Goal: Task Accomplishment & Management: Use online tool/utility

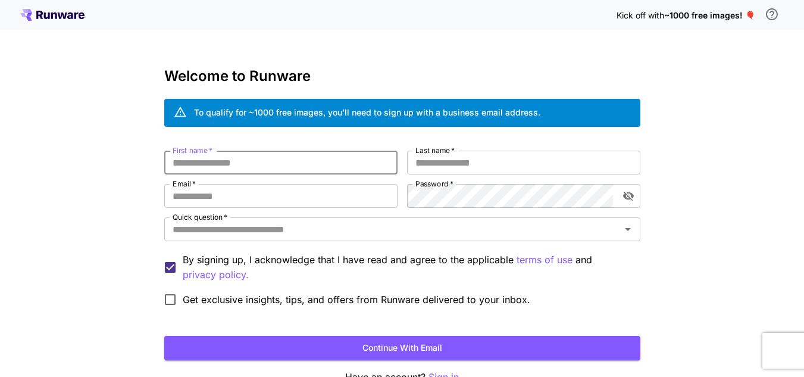
click at [297, 161] on input "First name   *" at bounding box center [280, 162] width 233 height 24
type input "*******"
click at [557, 161] on input "Last name   *" at bounding box center [523, 162] width 233 height 24
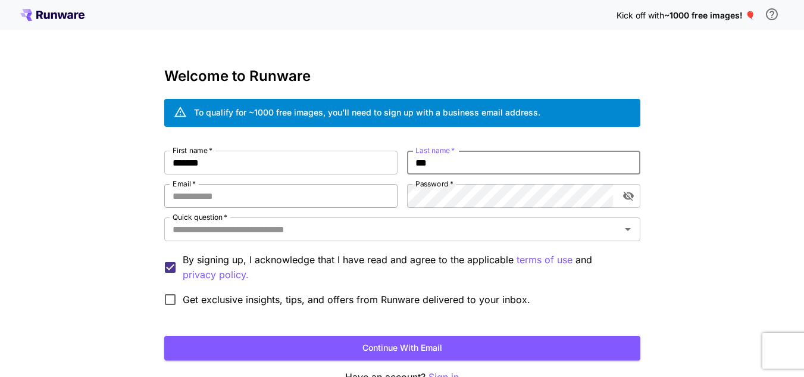
type input "***"
click at [198, 199] on input "Email   *" at bounding box center [280, 196] width 233 height 24
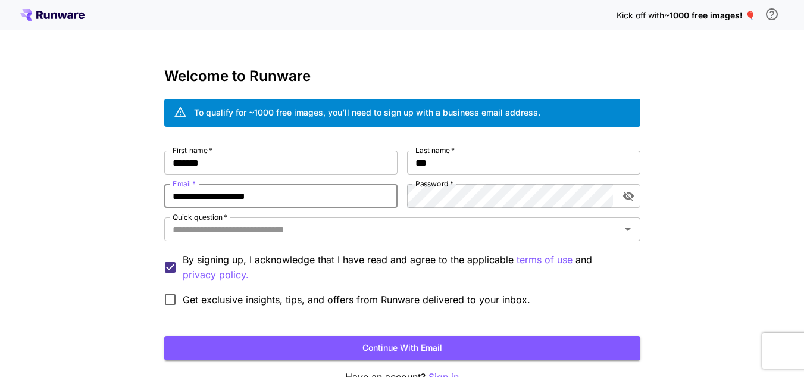
type input "**********"
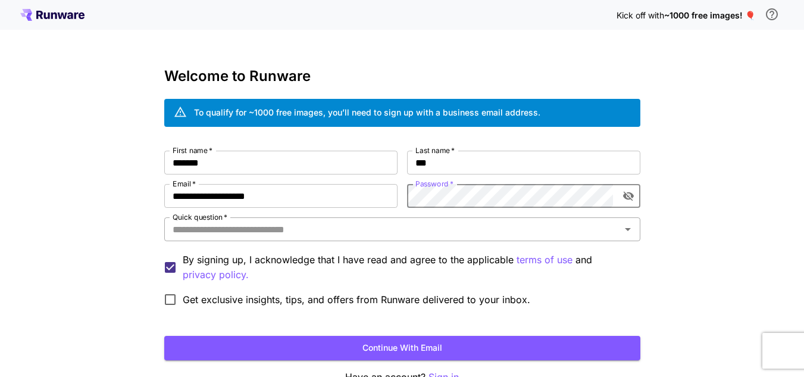
click at [380, 232] on input "Quick question   *" at bounding box center [392, 229] width 449 height 17
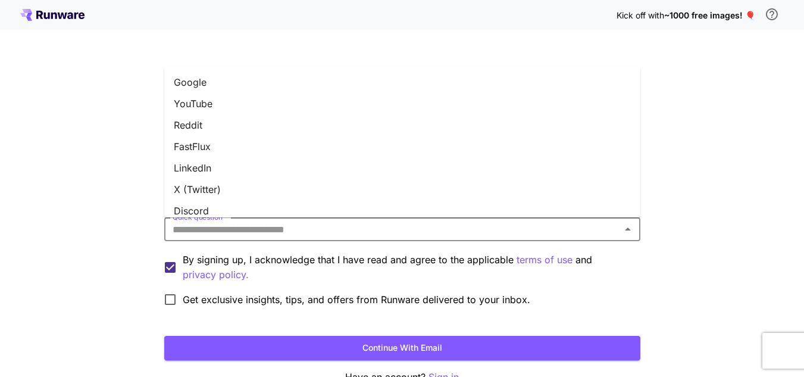
click at [203, 104] on li "YouTube" at bounding box center [402, 103] width 476 height 21
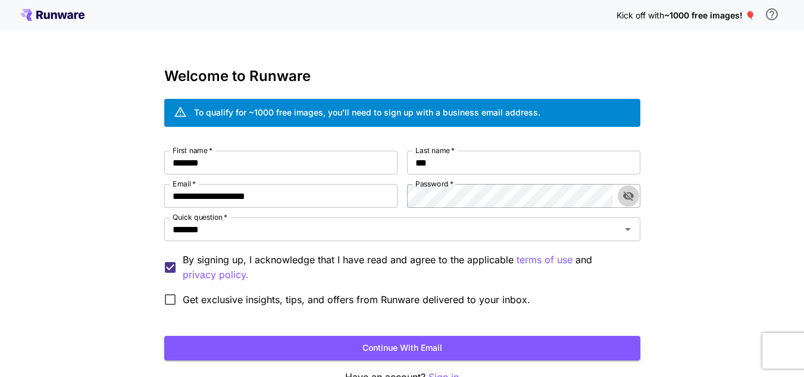
click at [631, 199] on icon "toggle password visibility" at bounding box center [628, 196] width 12 height 12
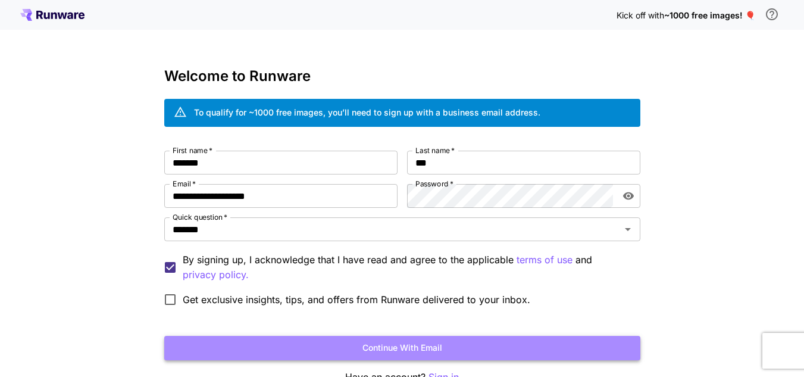
click at [491, 340] on button "Continue with email" at bounding box center [402, 347] width 476 height 24
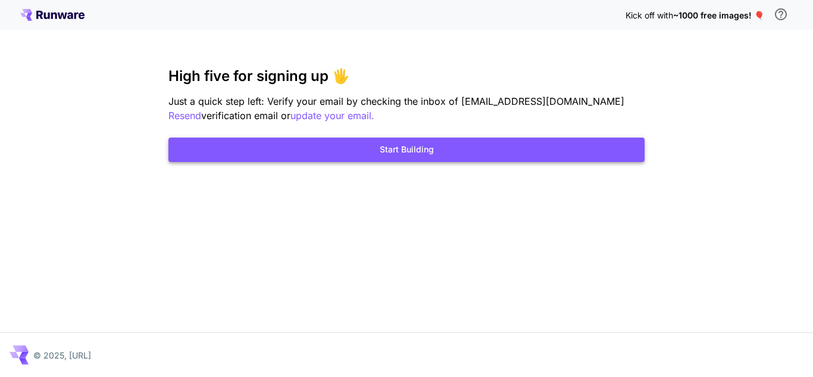
click at [388, 156] on button "Start Building" at bounding box center [406, 149] width 476 height 24
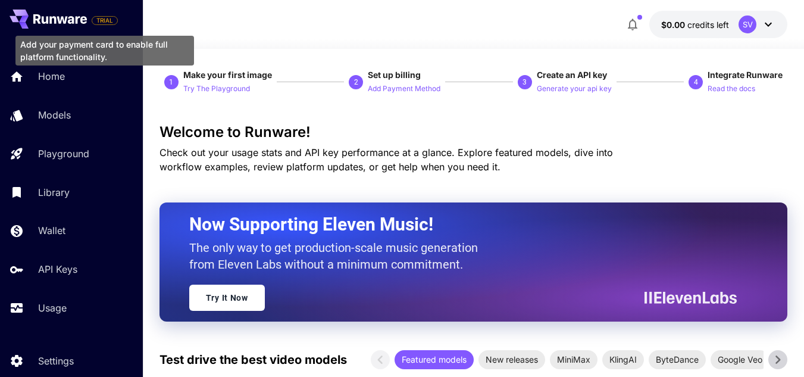
click at [108, 21] on span "TRIAL" at bounding box center [104, 20] width 25 height 9
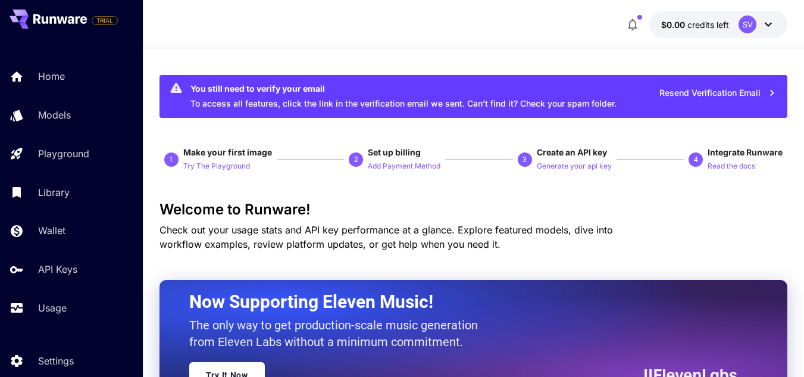
click at [774, 23] on icon at bounding box center [768, 24] width 14 height 14
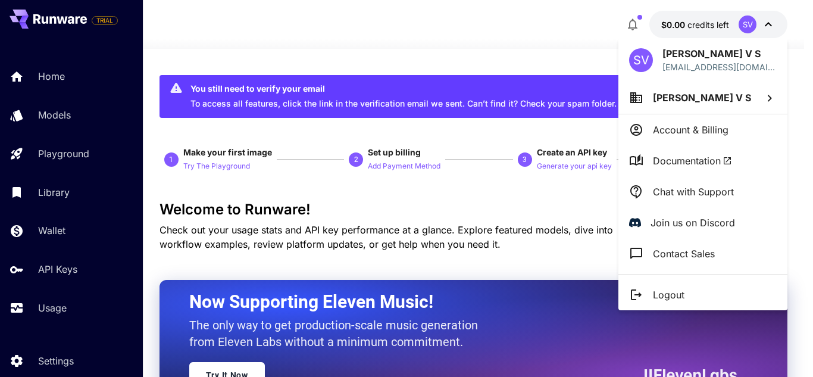
click at [490, 22] on div at bounding box center [406, 188] width 813 height 377
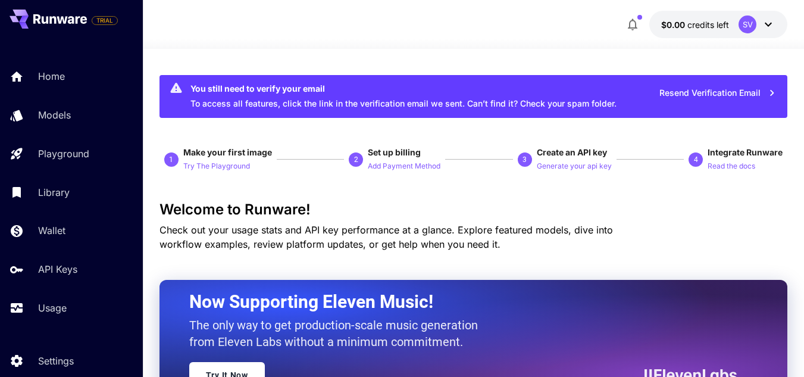
scroll to position [329, 0]
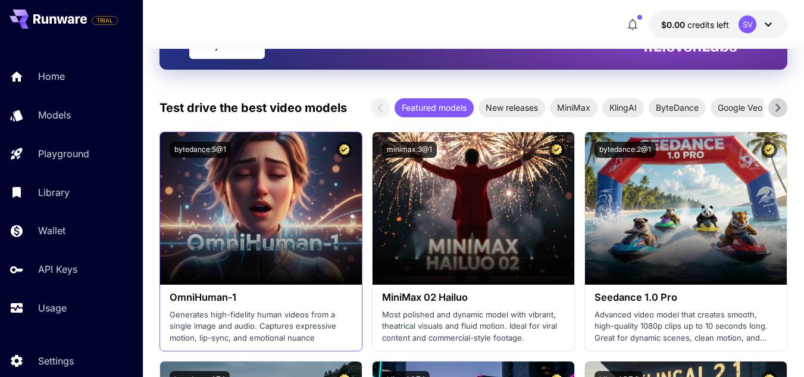
click at [225, 165] on div "bytedance:5@1" at bounding box center [261, 149] width 202 height 35
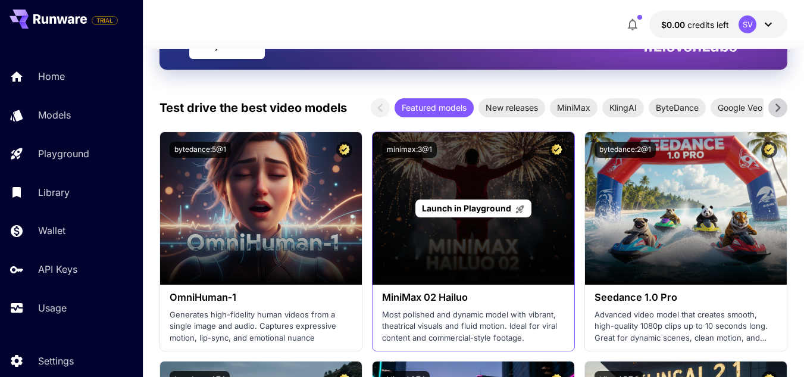
click at [502, 208] on span "Launch in Playground" at bounding box center [466, 208] width 89 height 10
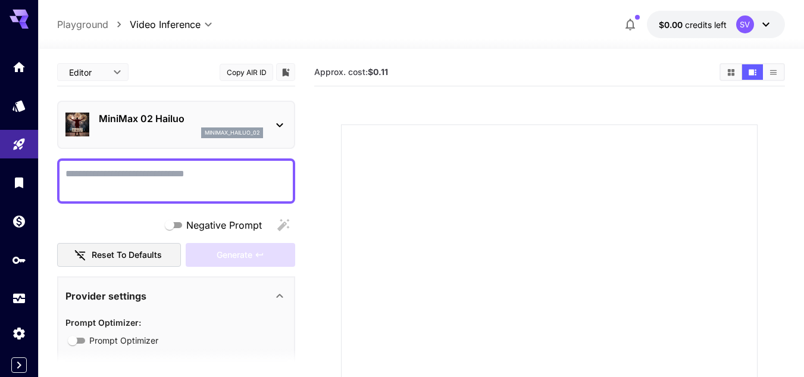
drag, startPoint x: 189, startPoint y: 227, endPoint x: 146, endPoint y: 222, distance: 43.6
drag, startPoint x: 146, startPoint y: 222, endPoint x: 78, endPoint y: 209, distance: 69.2
drag, startPoint x: 78, startPoint y: 209, endPoint x: 92, endPoint y: 25, distance: 184.4
click at [92, 25] on p "Playground" at bounding box center [82, 24] width 51 height 14
type input "**********"
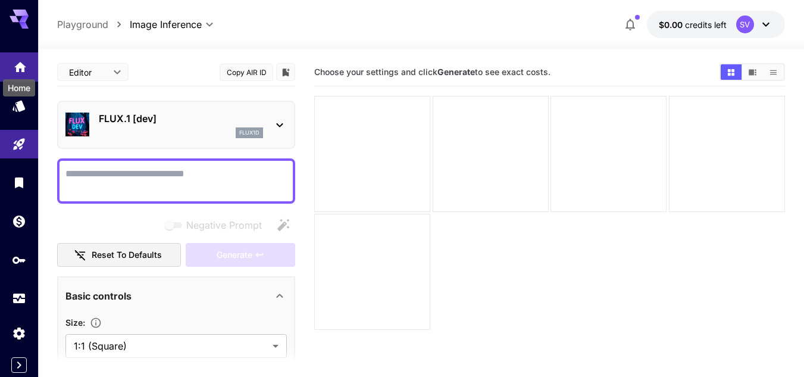
click at [18, 65] on icon "Home" at bounding box center [20, 63] width 12 height 10
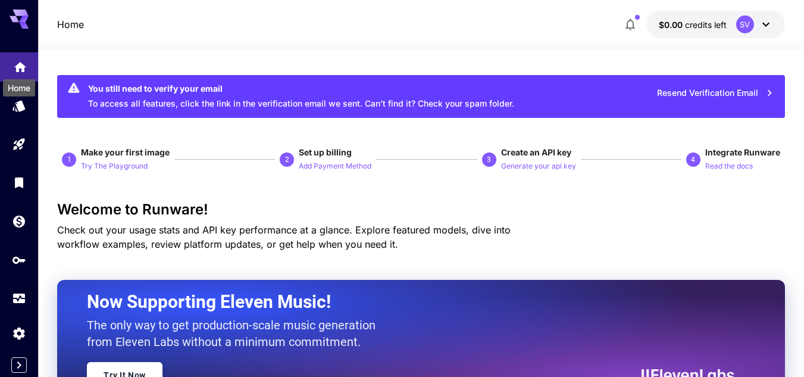
click at [21, 68] on icon "Home" at bounding box center [20, 64] width 14 height 14
